Goal: Information Seeking & Learning: Learn about a topic

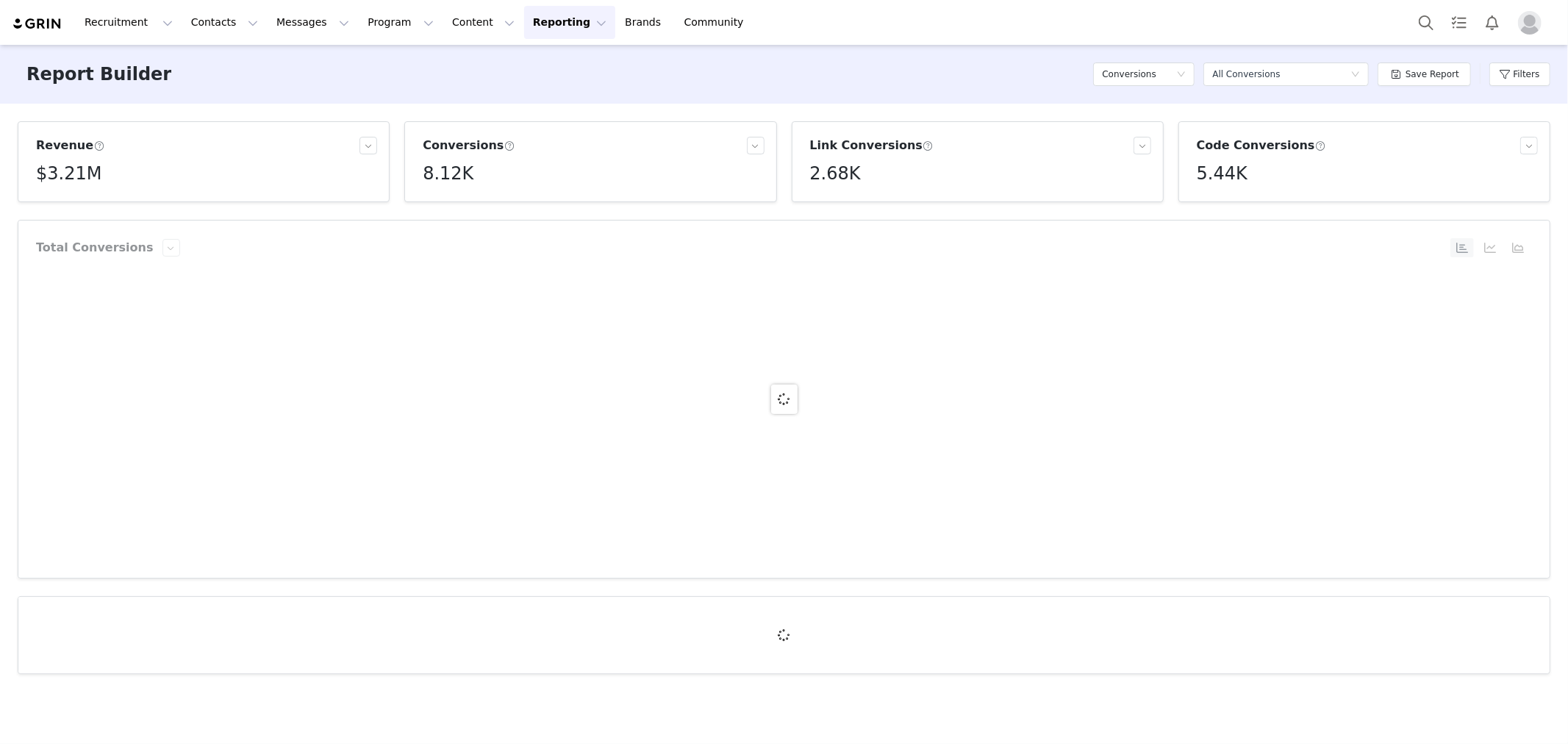
click at [497, 395] on div at bounding box center [784, 399] width 1532 height 358
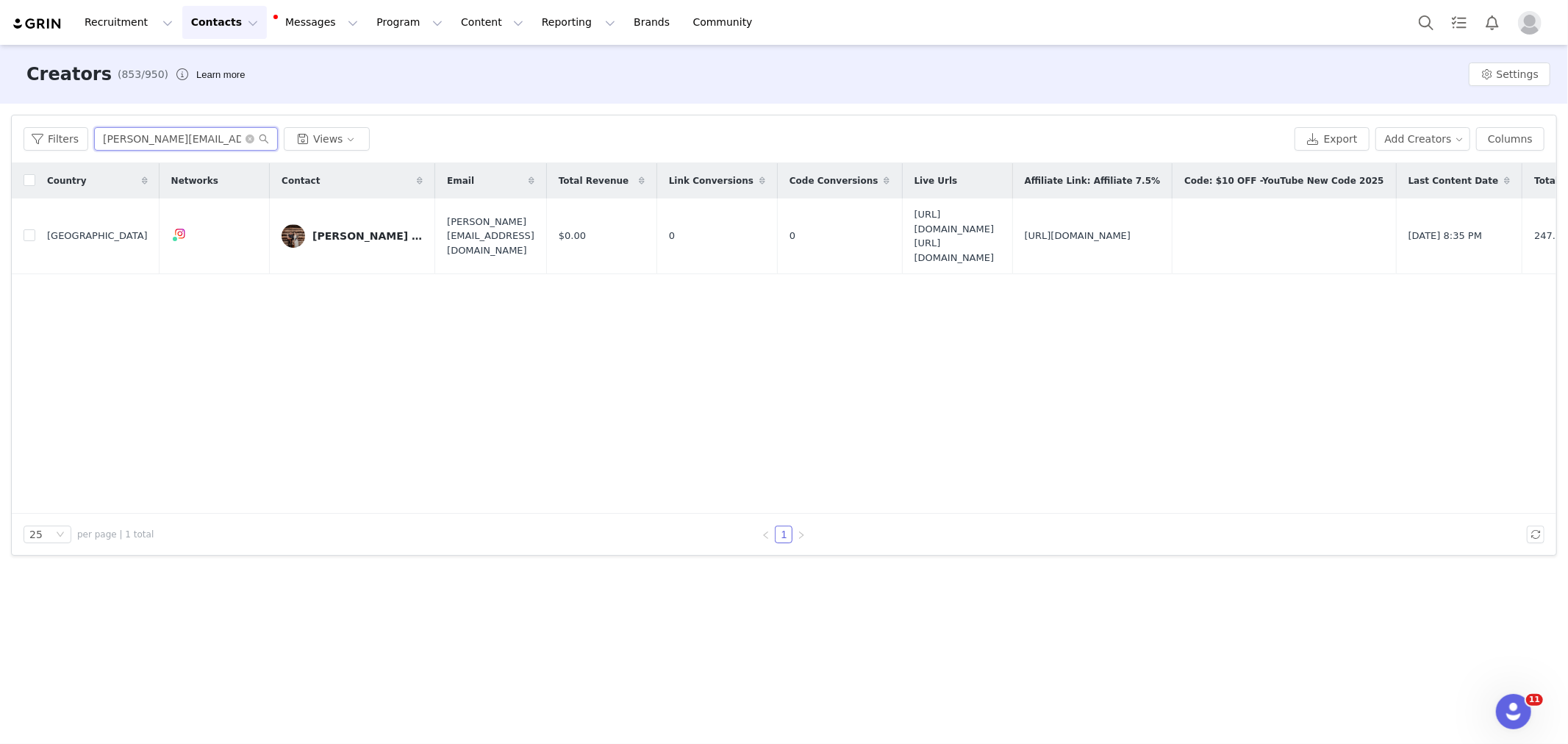
click at [226, 141] on input "[PERSON_NAME][EMAIL_ADDRESS][DOMAIN_NAME]" at bounding box center [186, 139] width 184 height 23
paste input "[EMAIL_ADDRESS][DOMAIN_NAME]"
type input "[EMAIL_ADDRESS][DOMAIN_NAME]"
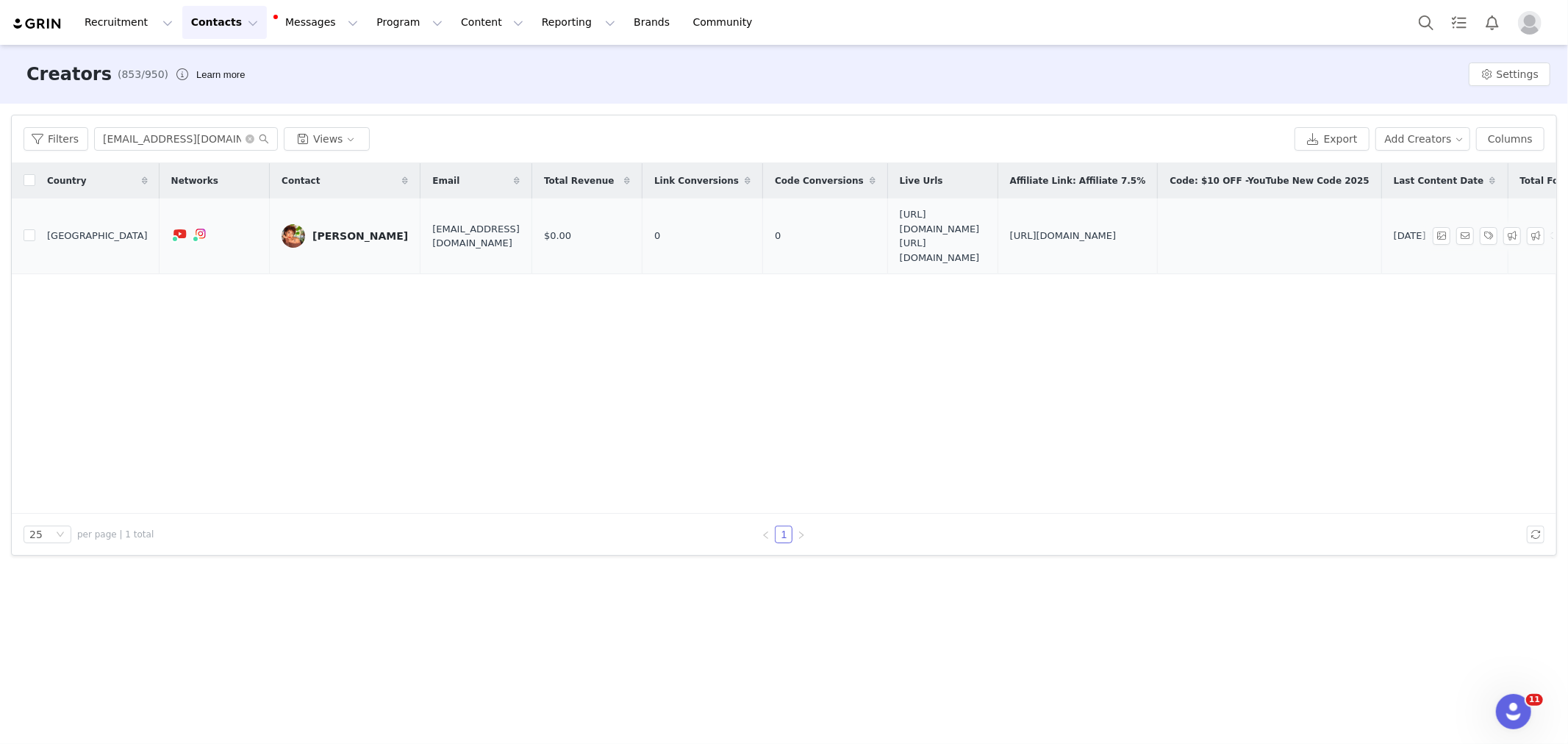
click at [316, 236] on div "Stephanie" at bounding box center [360, 235] width 96 height 12
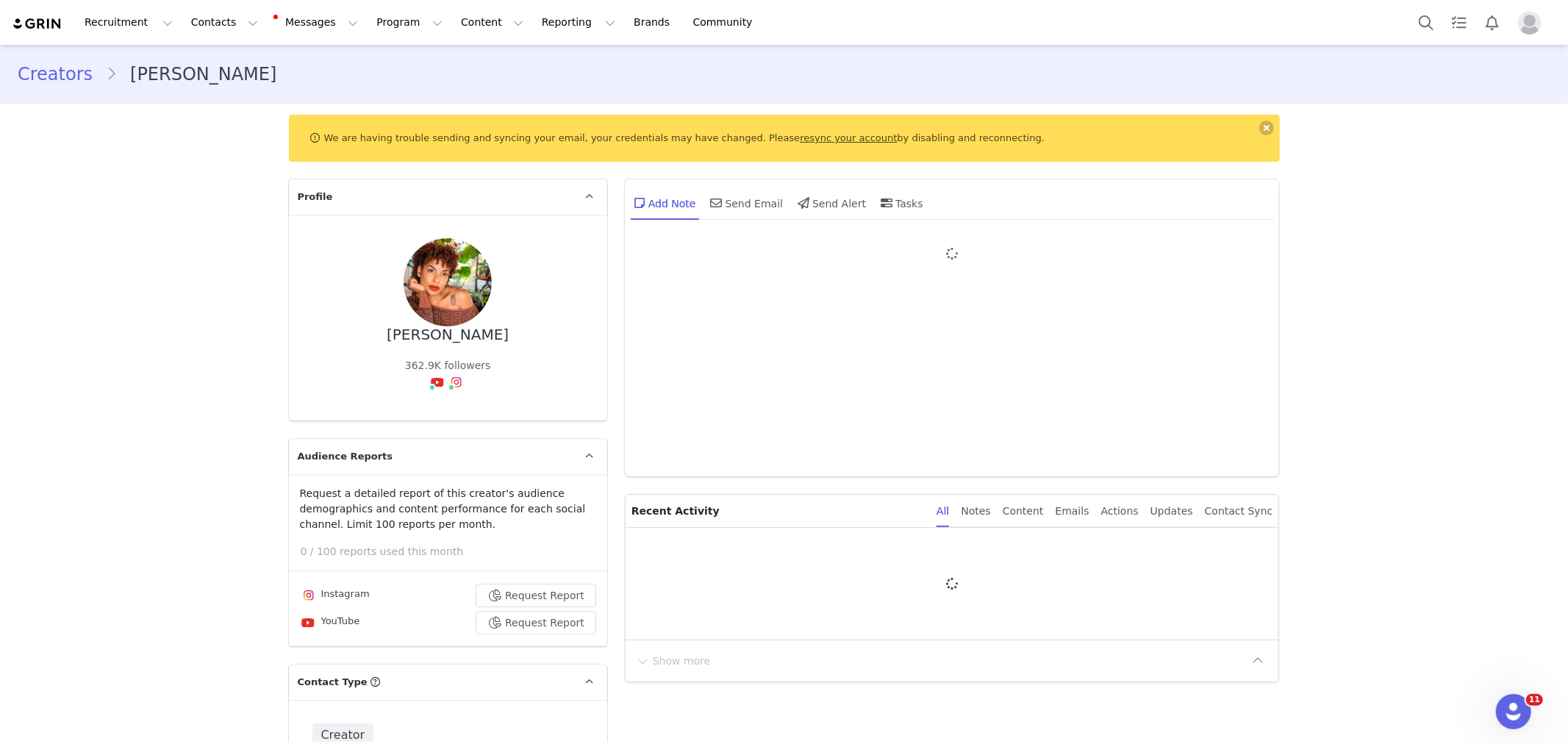
type input "+1 (United States)"
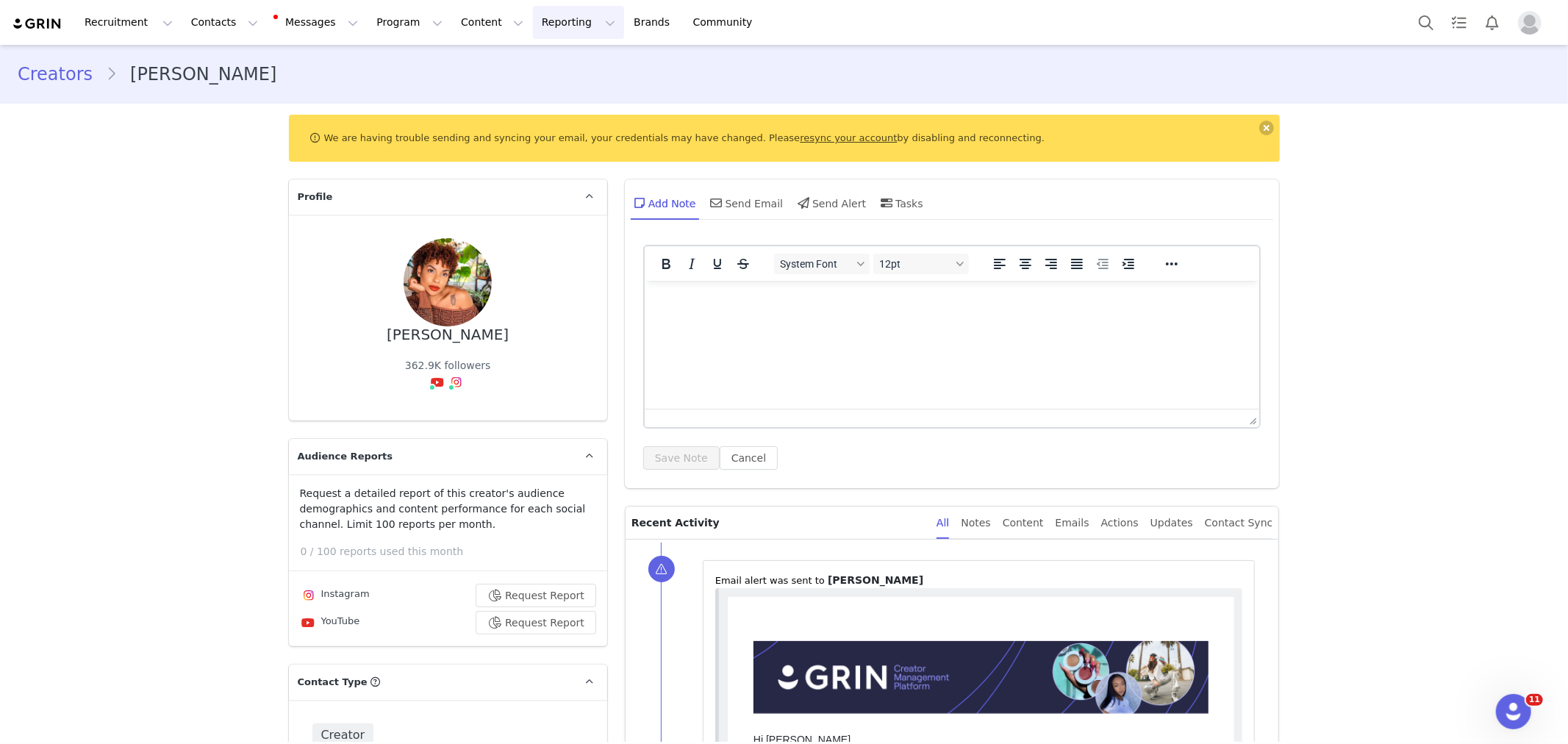
click at [570, 19] on button "Reporting Reporting" at bounding box center [579, 23] width 91 height 33
click at [569, 47] on div "Dashboard Report Builder" at bounding box center [561, 78] width 118 height 68
click at [570, 62] on p "Dashboard" at bounding box center [543, 65] width 56 height 15
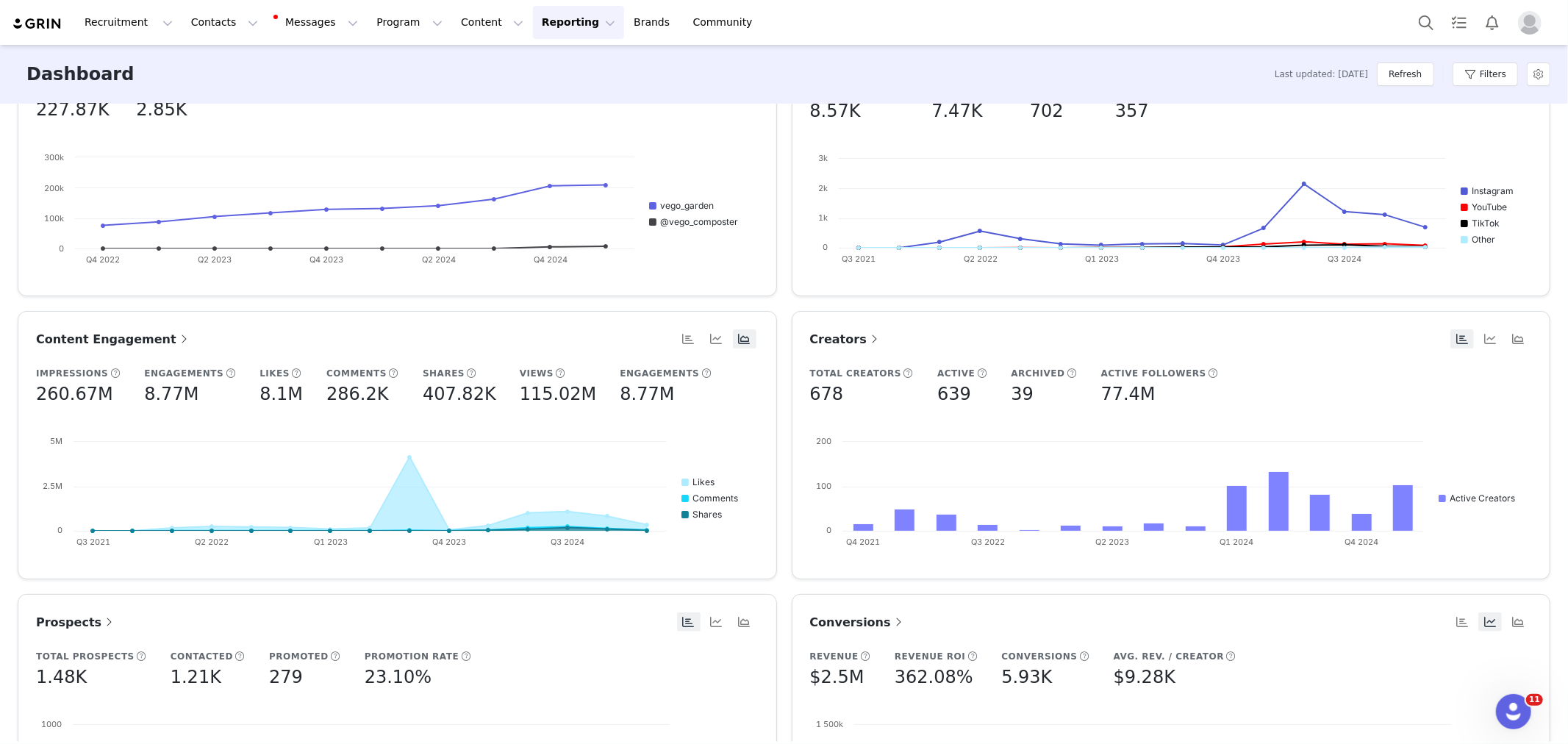
scroll to position [245, 0]
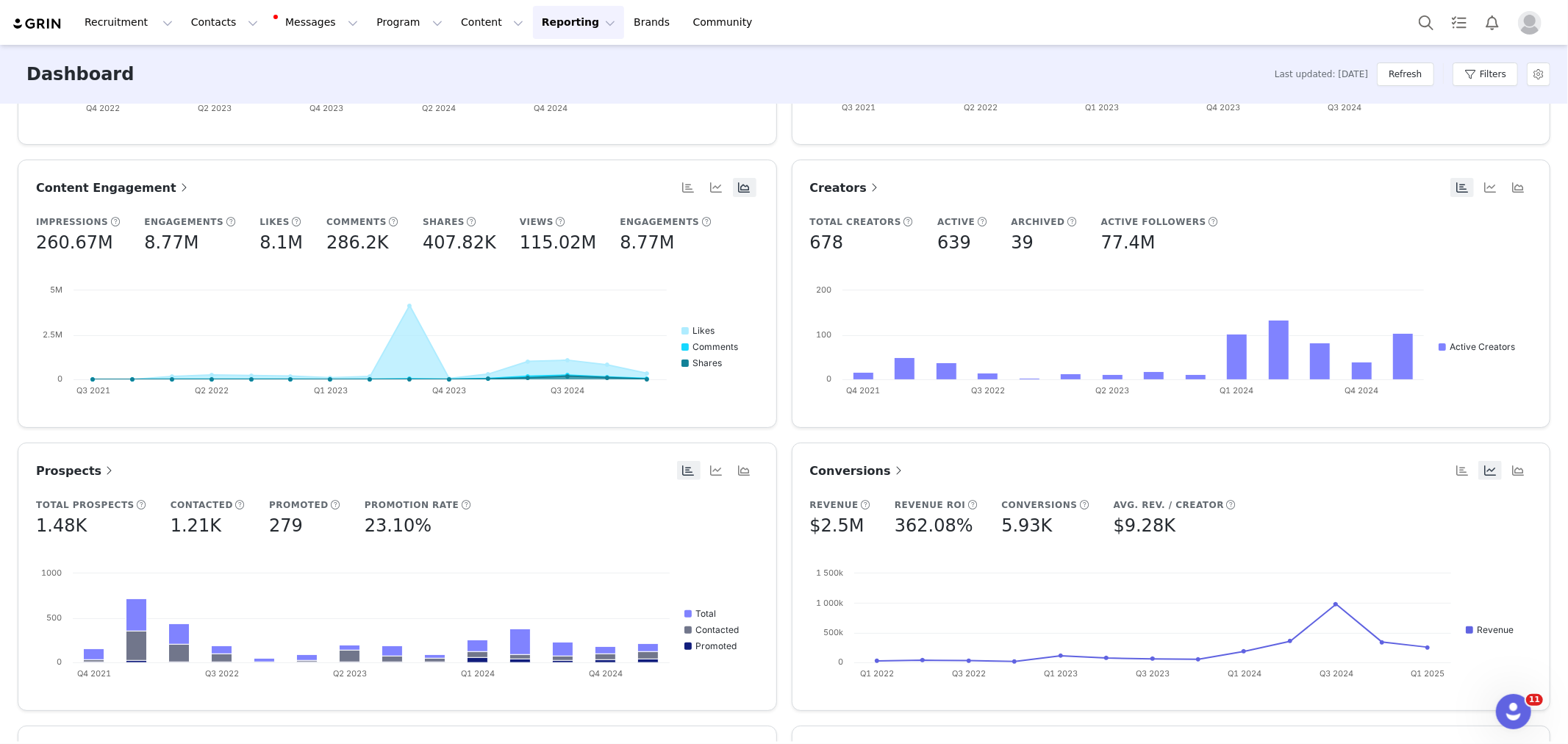
click at [861, 475] on span "Conversions" at bounding box center [858, 471] width 96 height 14
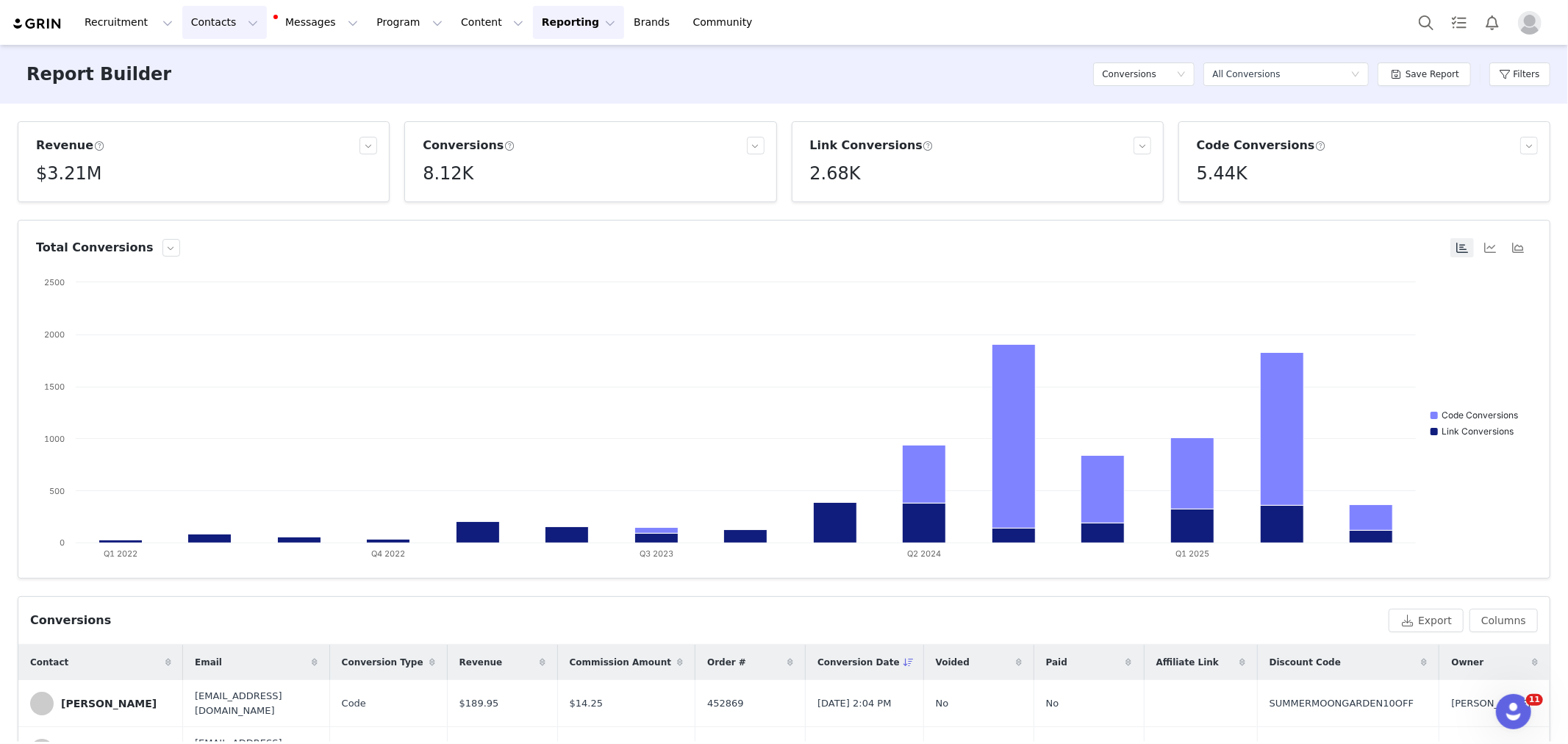
click at [230, 27] on button "Contacts Contacts" at bounding box center [224, 23] width 85 height 33
click at [231, 63] on div "Creators" at bounding box center [232, 65] width 98 height 15
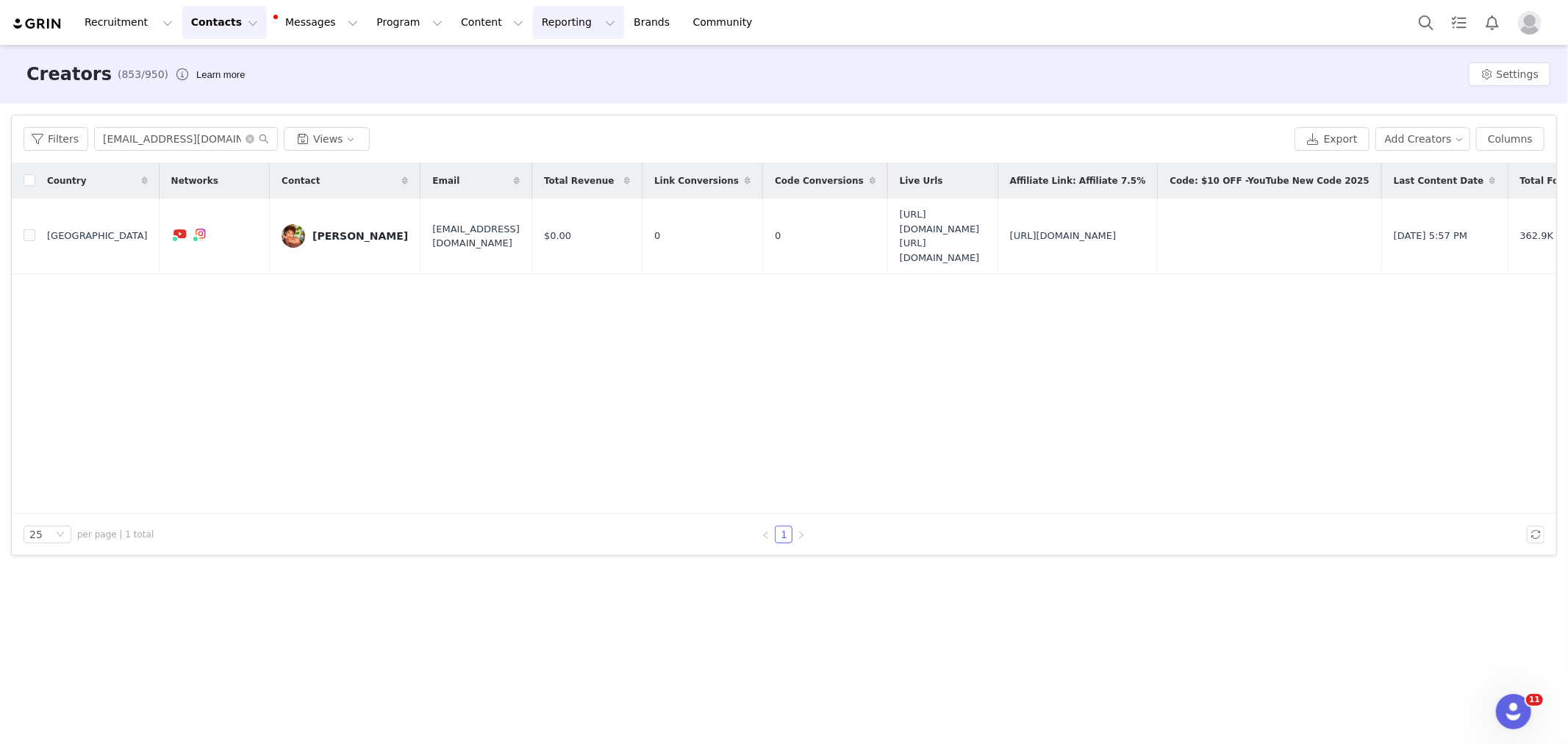
click at [552, 26] on button "Reporting Reporting" at bounding box center [579, 23] width 91 height 33
click at [557, 58] on p "Dashboard" at bounding box center [543, 65] width 56 height 15
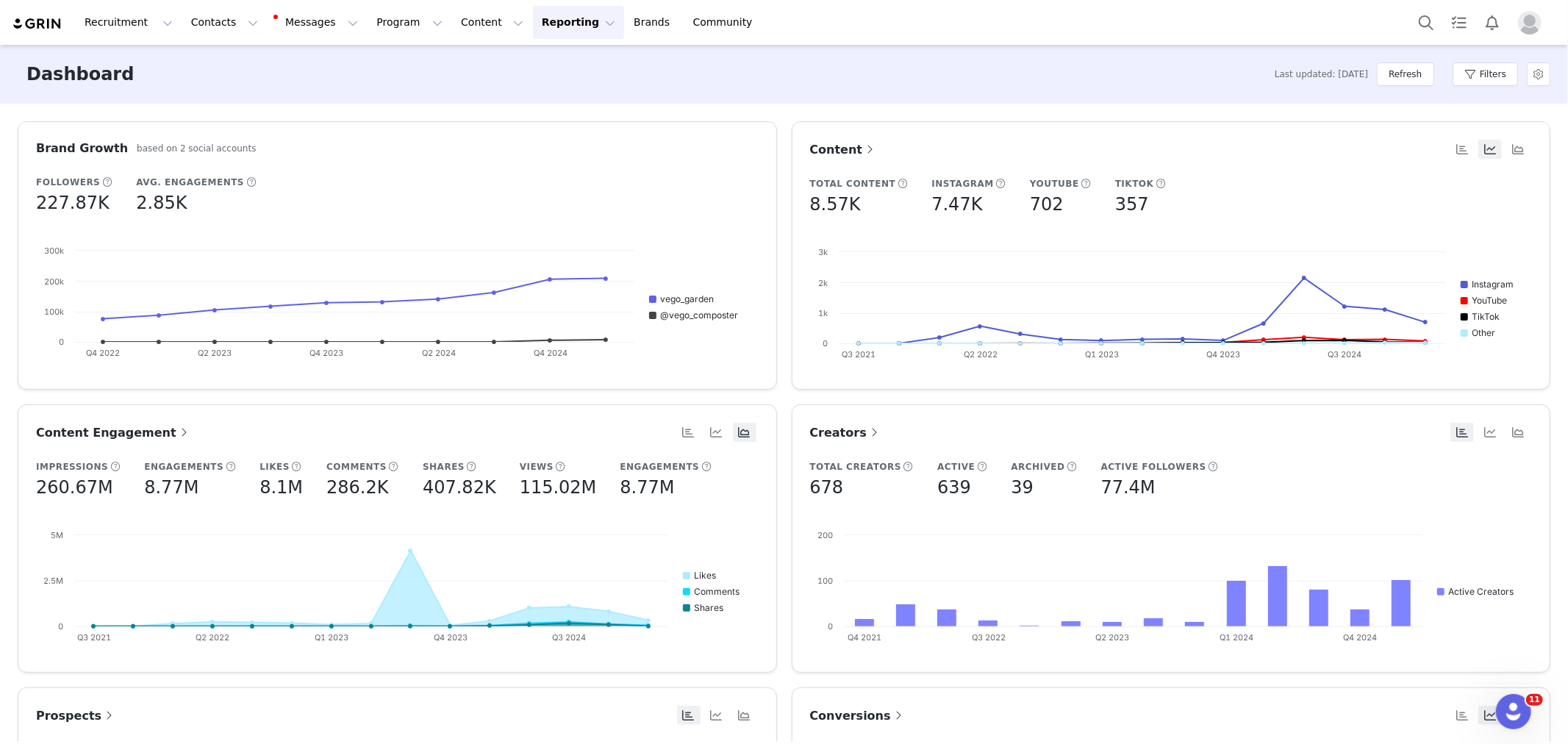
click at [839, 709] on span "Conversions" at bounding box center [858, 716] width 96 height 14
